Goal: Information Seeking & Learning: Find specific page/section

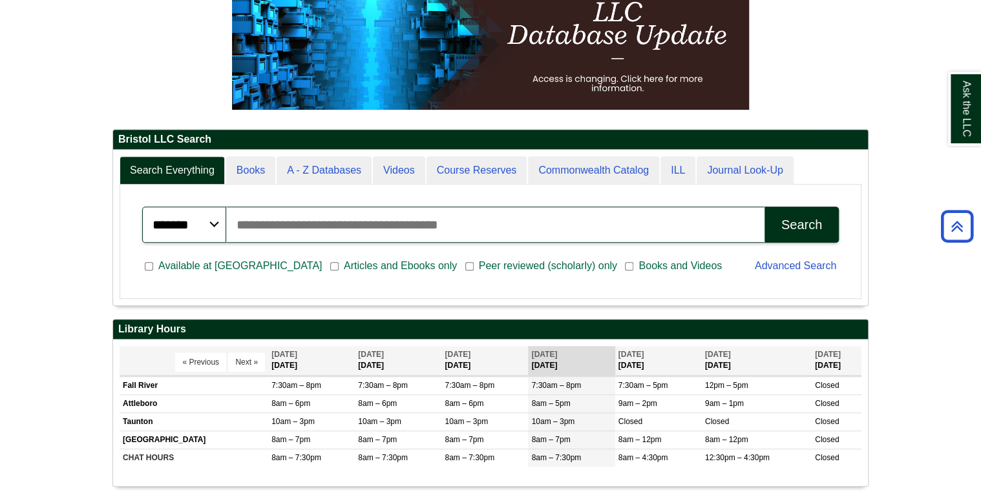
scroll to position [155, 755]
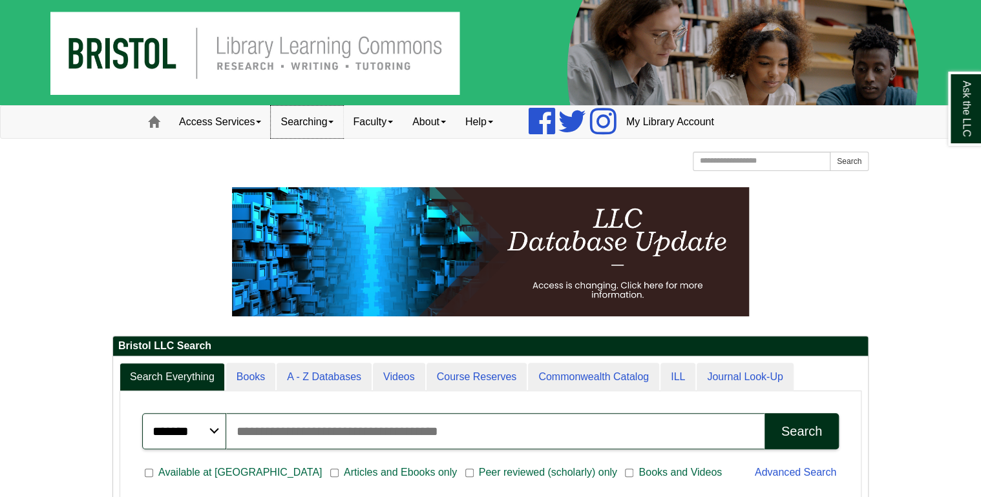
click at [333, 122] on span at bounding box center [330, 122] width 5 height 3
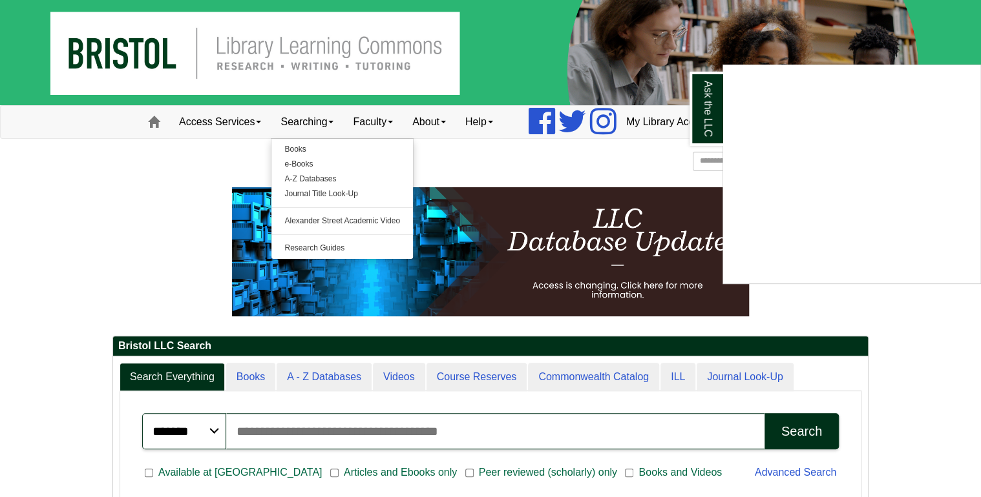
click at [369, 121] on div "Ask the LLC" at bounding box center [490, 248] width 981 height 497
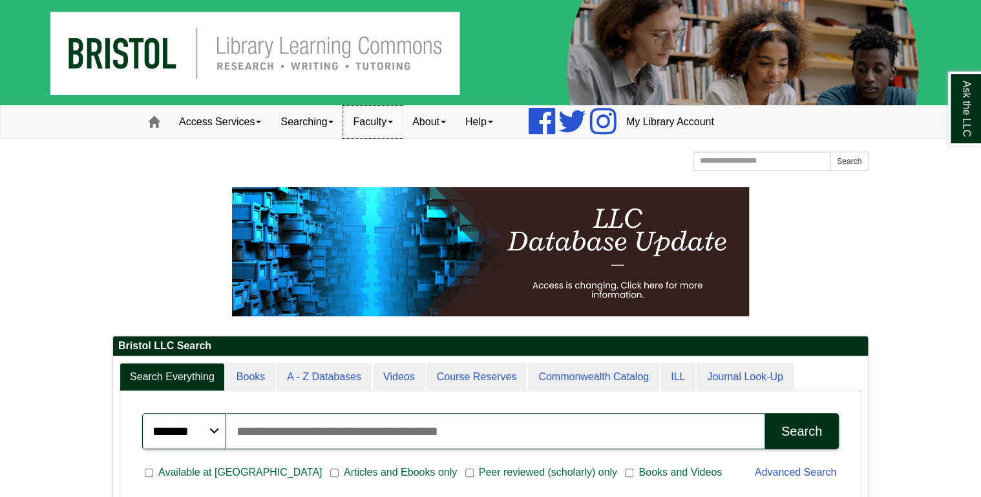
click at [393, 123] on span at bounding box center [390, 122] width 5 height 3
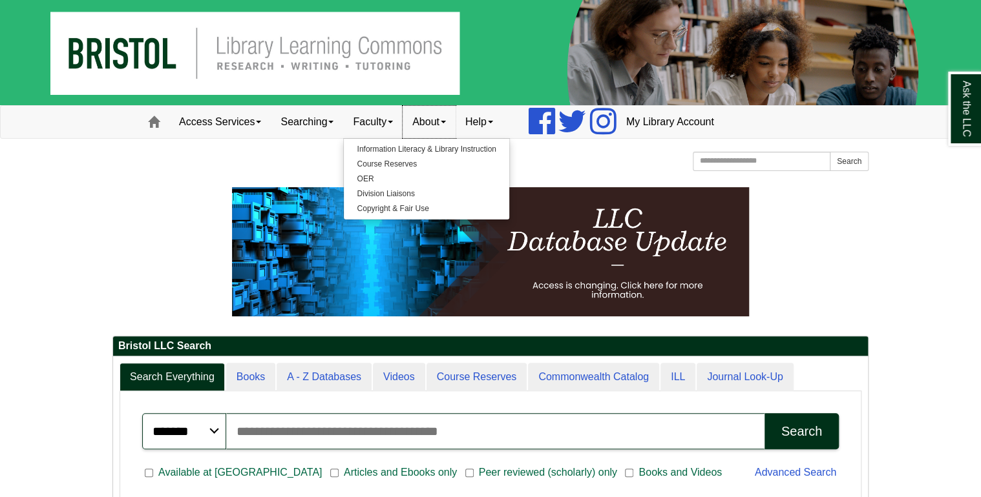
click at [434, 124] on link "About" at bounding box center [428, 122] width 53 height 32
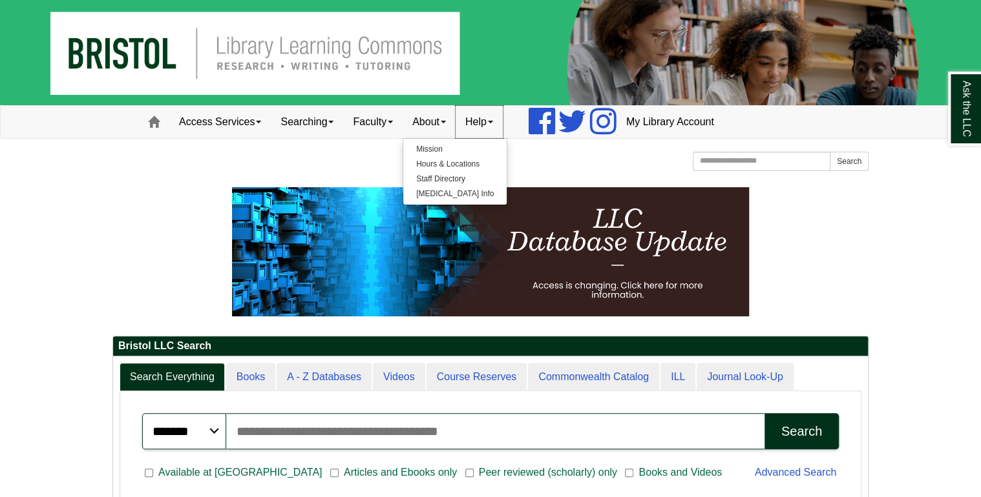
click at [483, 125] on link "Help" at bounding box center [478, 122] width 47 height 32
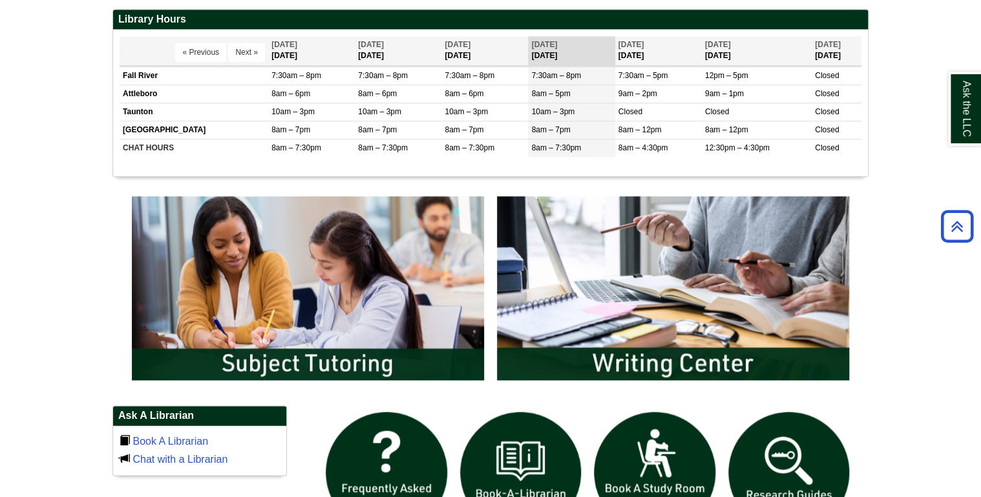
scroll to position [620, 0]
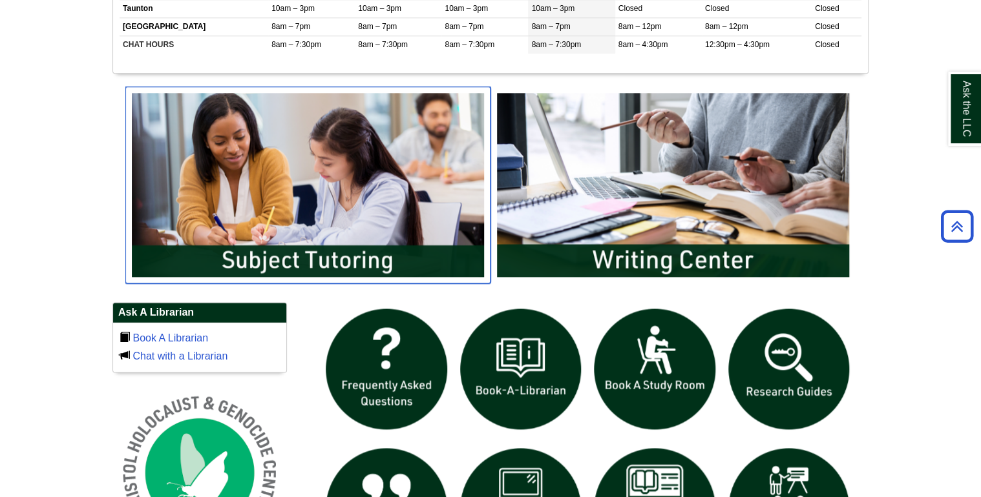
click at [393, 256] on img "slideshow" at bounding box center [307, 185] width 365 height 196
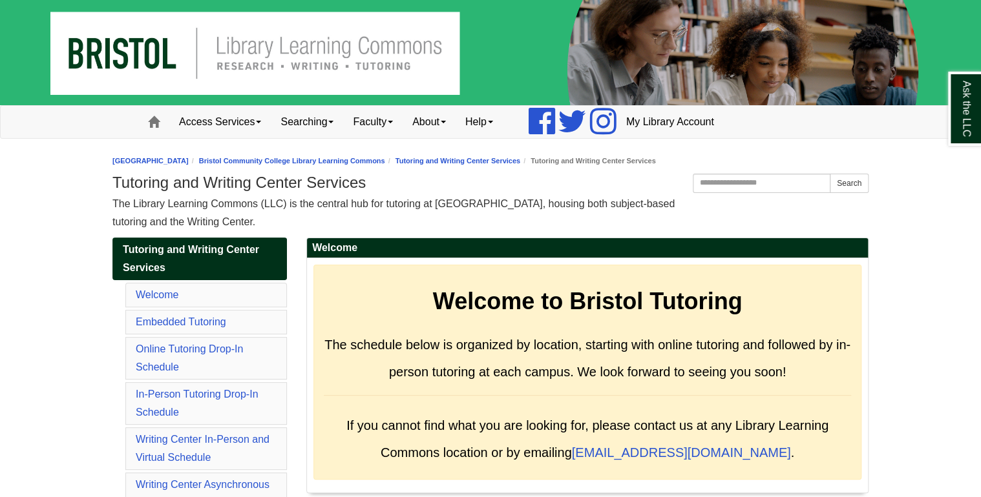
scroll to position [52, 0]
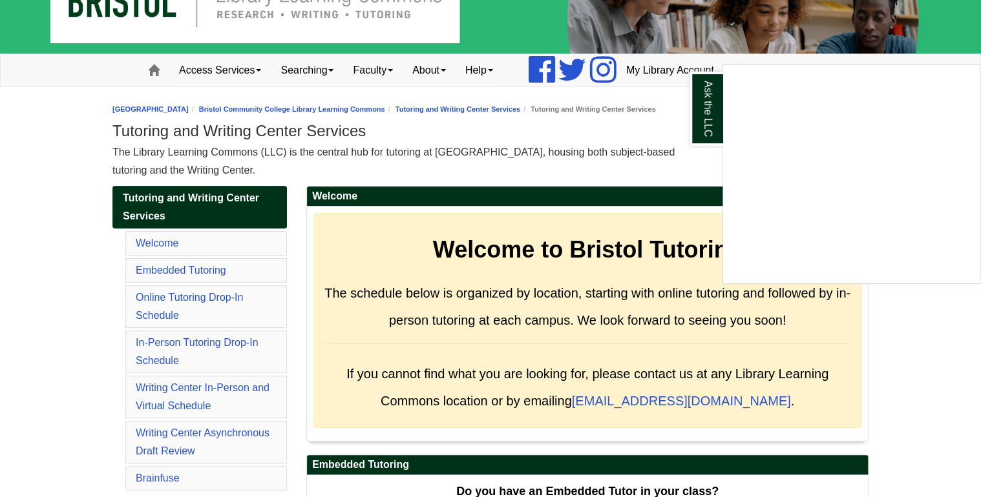
click at [240, 339] on div "Ask the LLC" at bounding box center [490, 248] width 981 height 497
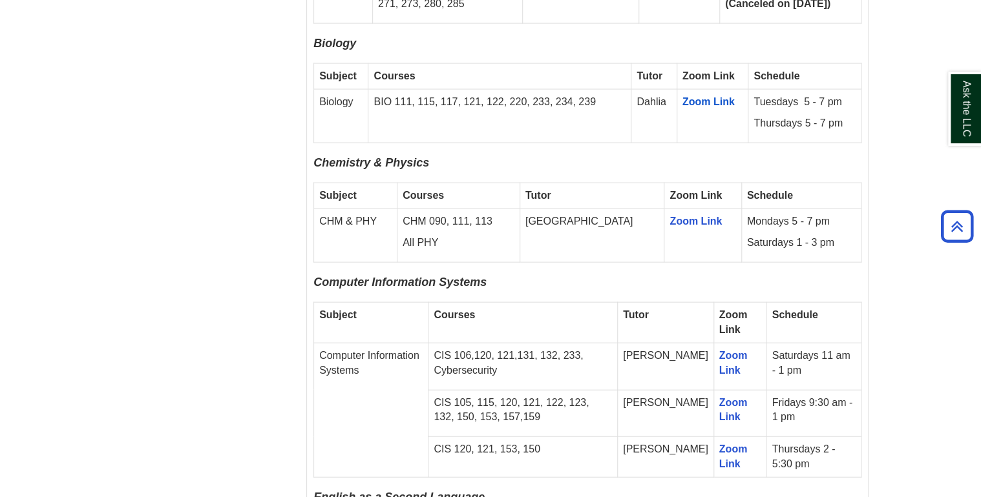
scroll to position [1292, 0]
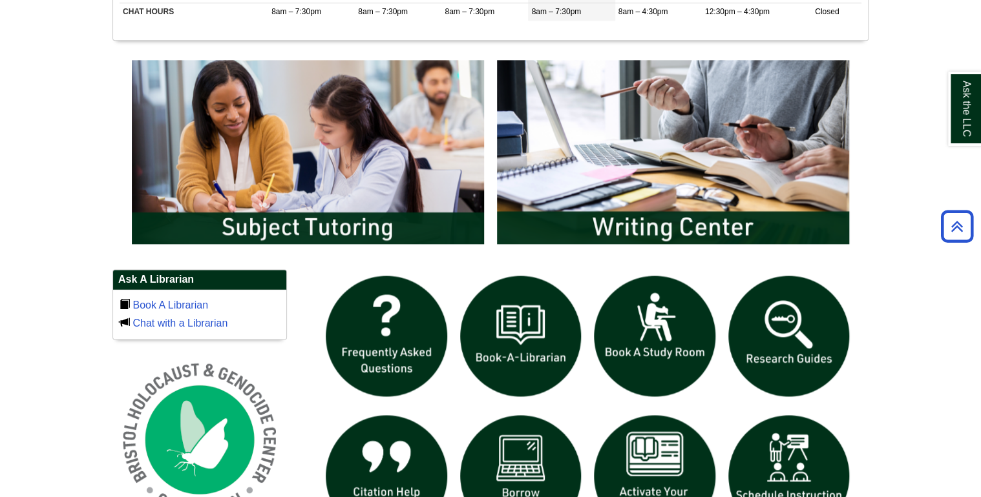
scroll to position [672, 0]
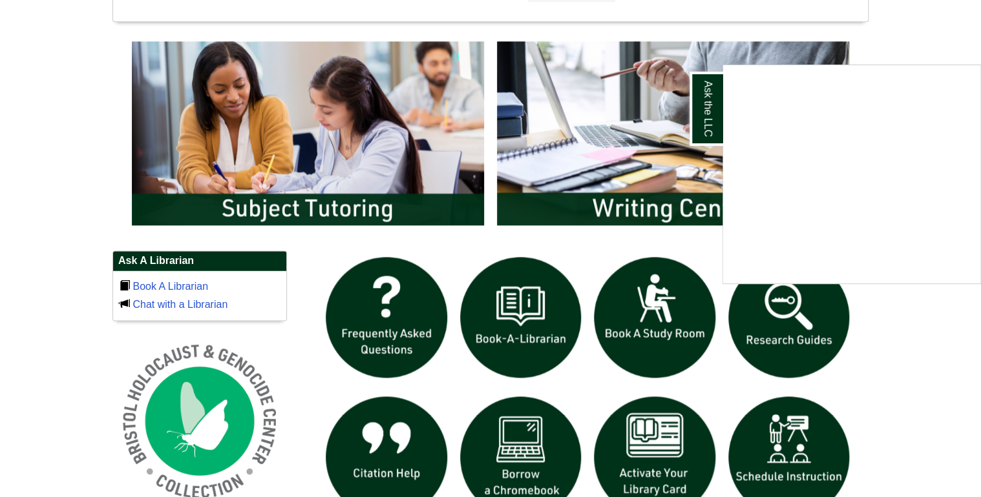
click at [303, 218] on div "Ask the LLC" at bounding box center [490, 248] width 981 height 497
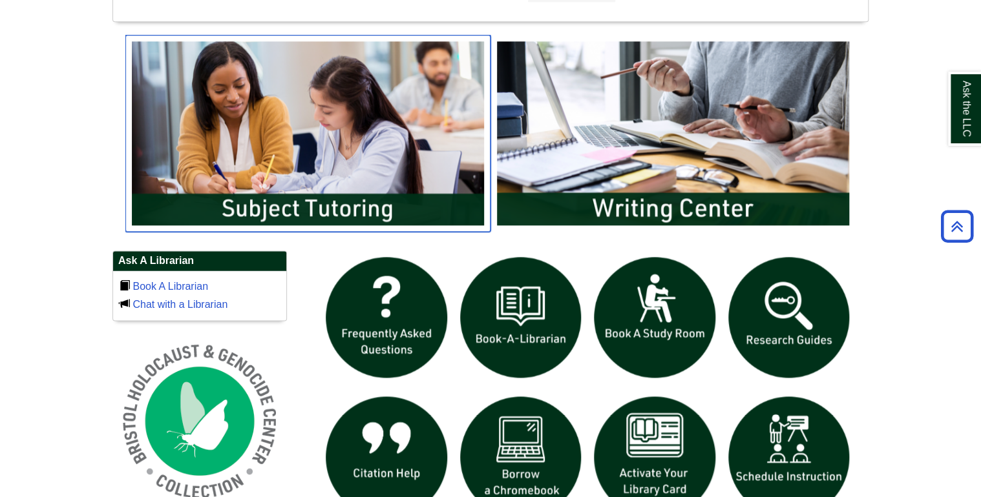
click at [303, 213] on img "slideshow" at bounding box center [307, 133] width 365 height 196
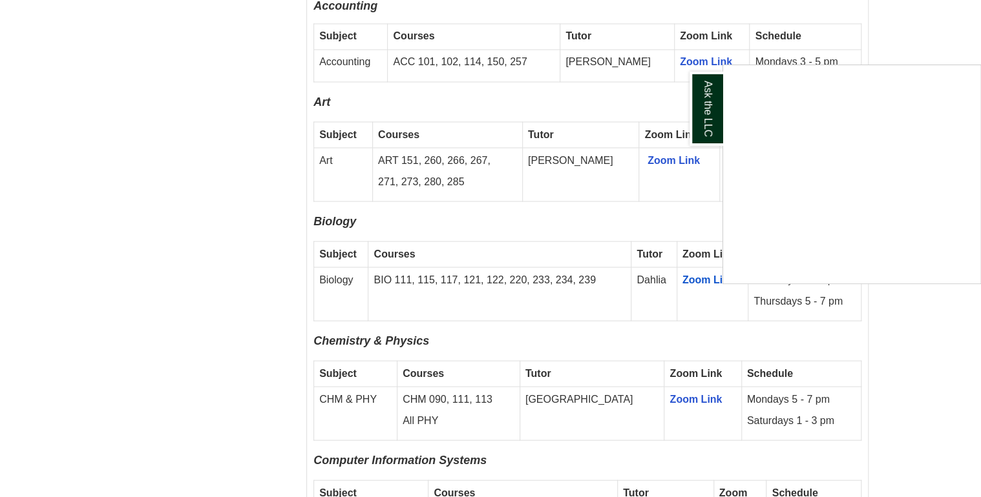
scroll to position [1137, 0]
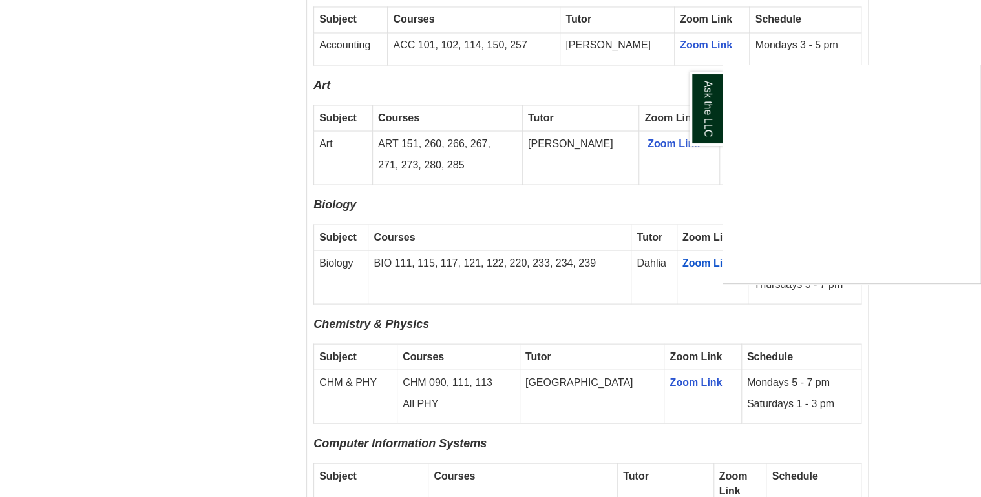
click at [954, 41] on div "Ask the LLC" at bounding box center [490, 248] width 981 height 497
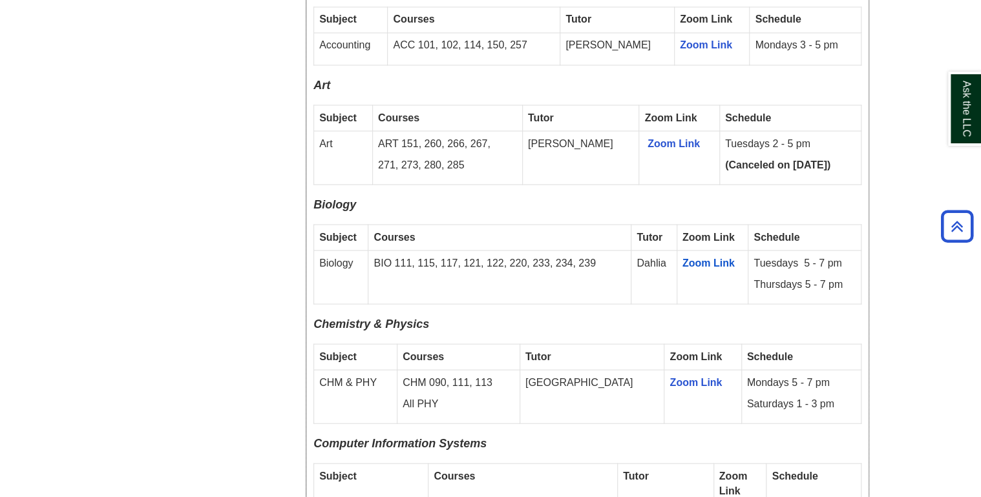
drag, startPoint x: 832, startPoint y: 384, endPoint x: 320, endPoint y: 339, distance: 513.7
click at [320, 344] on tbody "Subject Courses Tutor Zoom Link Schedule CHM & PHY CHM 090, 111, 113 All PHY De…" at bounding box center [587, 383] width 547 height 79
click at [800, 317] on p "Chemistry & Physics" at bounding box center [587, 327] width 548 height 21
drag, startPoint x: 830, startPoint y: 385, endPoint x: 311, endPoint y: 310, distance: 524.2
click at [311, 310] on div "Fall 2025 Online Drop-In Schedule All remote drop-in tutoring is offered via Zo…" at bounding box center [587, 494] width 561 height 2006
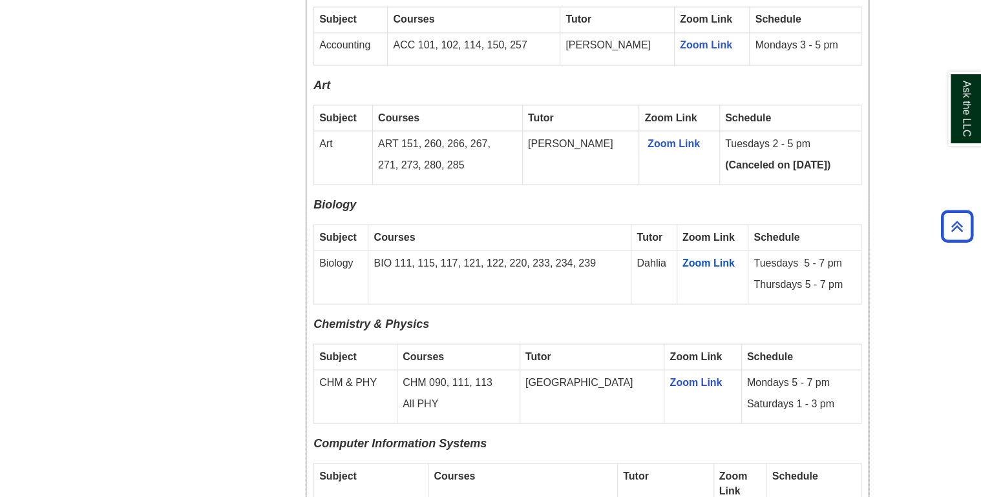
drag, startPoint x: 311, startPoint y: 310, endPoint x: 368, endPoint y: 308, distance: 57.5
copy div "Chemistry & Physics Subject Courses Tutor Zoom Link Schedule CHM & PHY CHM 090,…"
click at [508, 275] on td "BIO 111, 115, 117, 121, 122, 220, 233, 234, 239" at bounding box center [499, 278] width 263 height 54
